Goal: Transaction & Acquisition: Purchase product/service

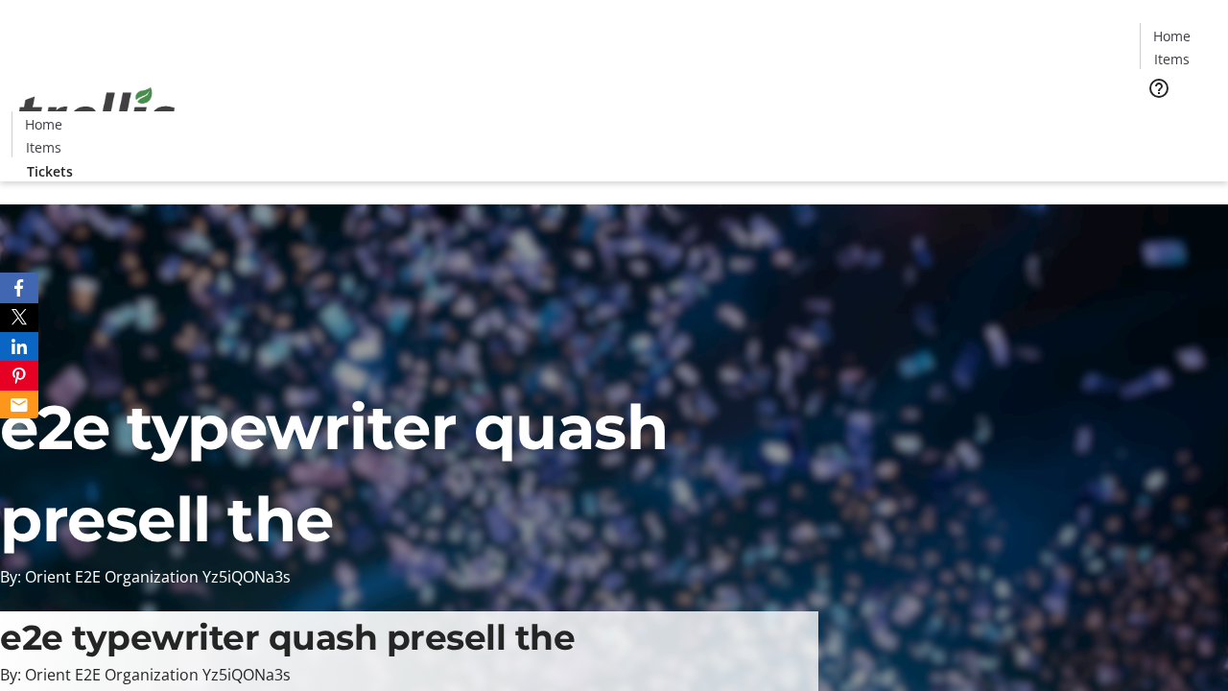
click at [1155, 111] on span "Tickets" at bounding box center [1178, 121] width 46 height 20
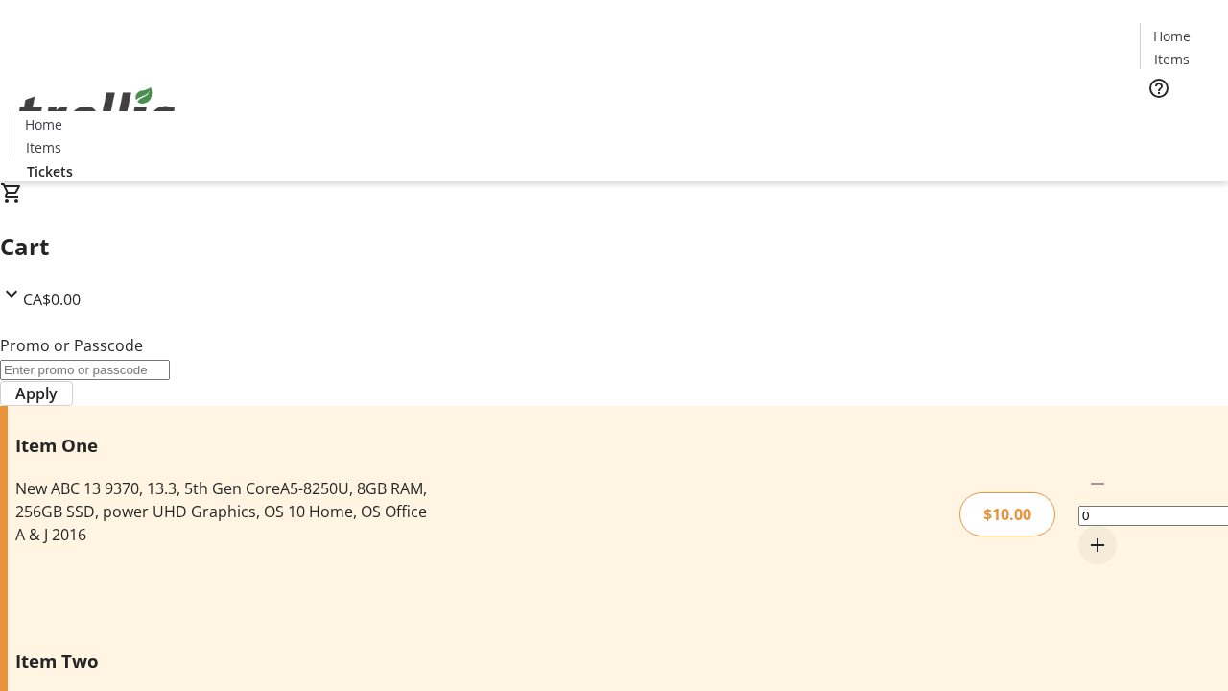
click at [1086, 533] on mat-icon "Increment by one" at bounding box center [1097, 544] width 23 height 23
type input "1"
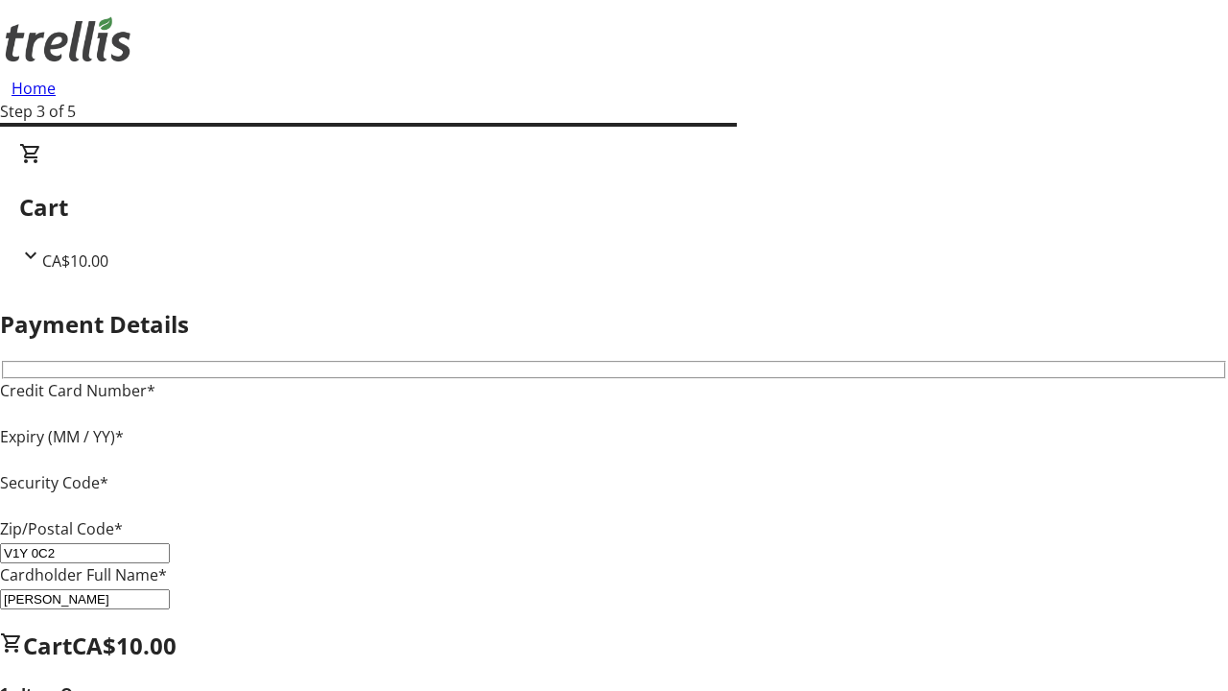
type input "V1Y 0C2"
